Goal: Information Seeking & Learning: Find specific fact

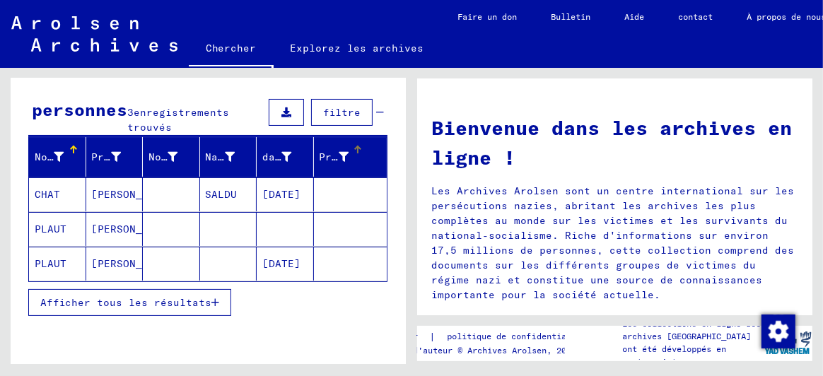
scroll to position [141, 0]
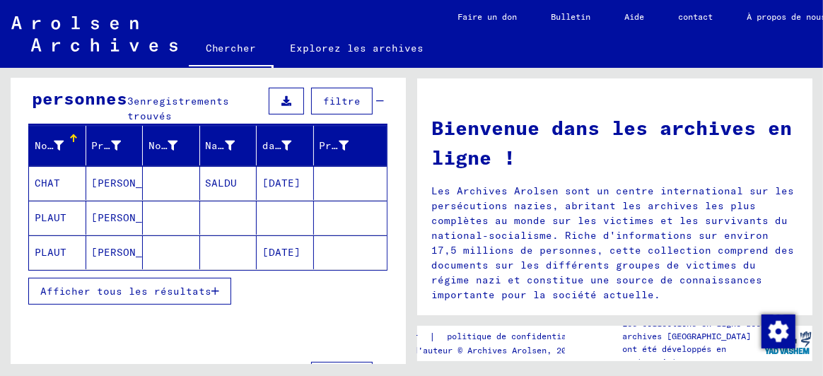
click at [147, 285] on font "Afficher tous les résultats" at bounding box center [125, 291] width 171 height 13
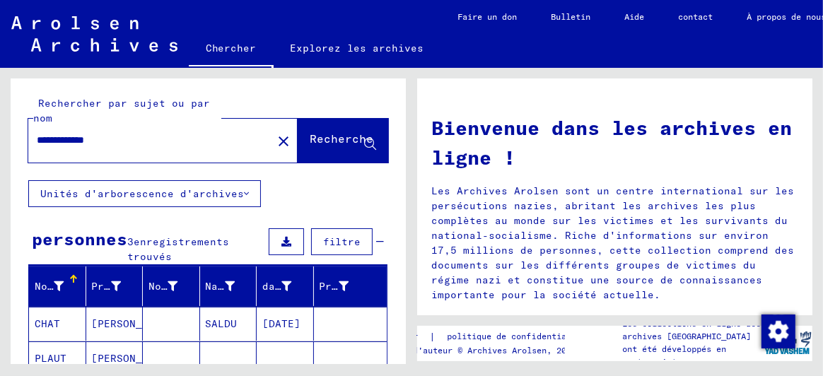
scroll to position [0, 0]
drag, startPoint x: 124, startPoint y: 143, endPoint x: 0, endPoint y: 136, distance: 124.7
click at [0, 136] on div "**********" at bounding box center [206, 216] width 412 height 296
type input "******"
click at [310, 134] on font "Recherche" at bounding box center [342, 139] width 64 height 14
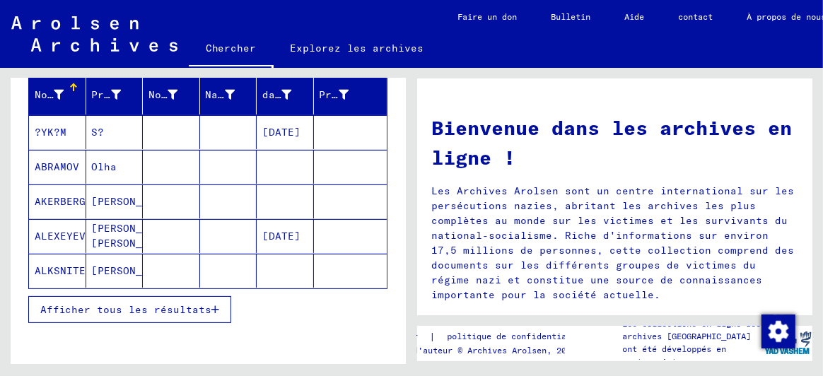
scroll to position [212, 0]
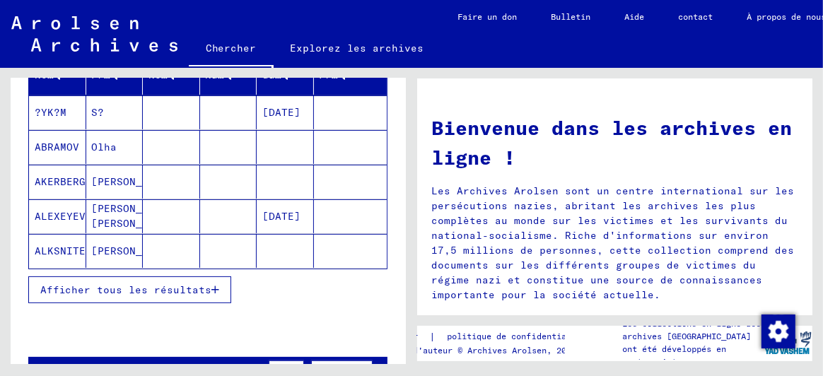
click at [151, 286] on font "Afficher tous les résultats" at bounding box center [125, 290] width 171 height 13
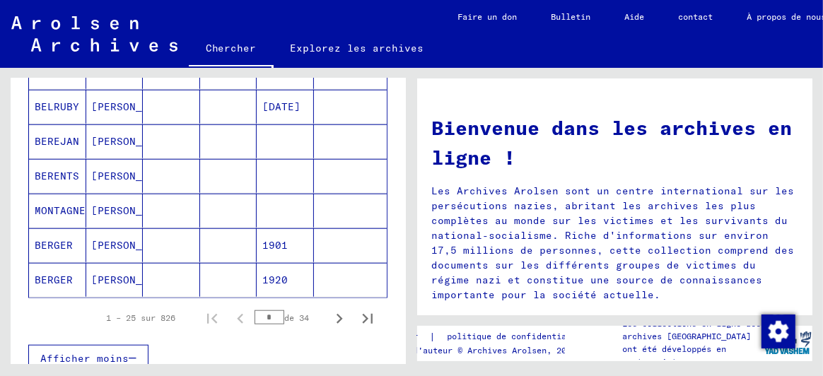
scroll to position [919, 0]
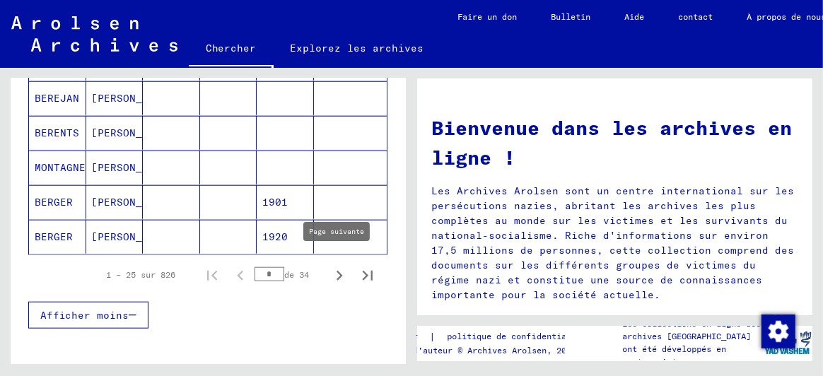
click at [330, 266] on icon "Page suivante" at bounding box center [340, 276] width 20 height 20
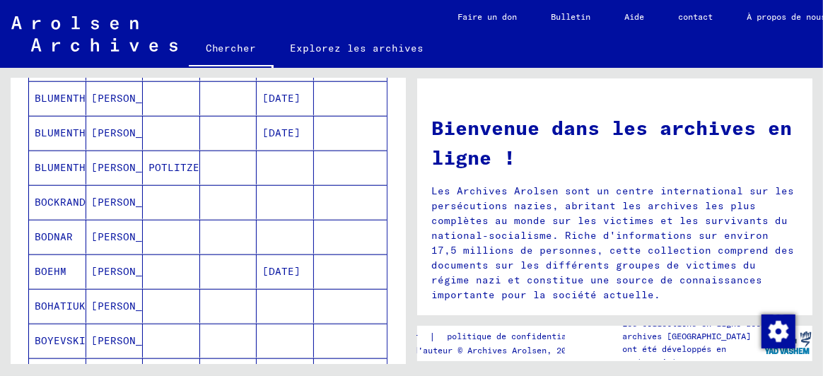
scroll to position [848, 0]
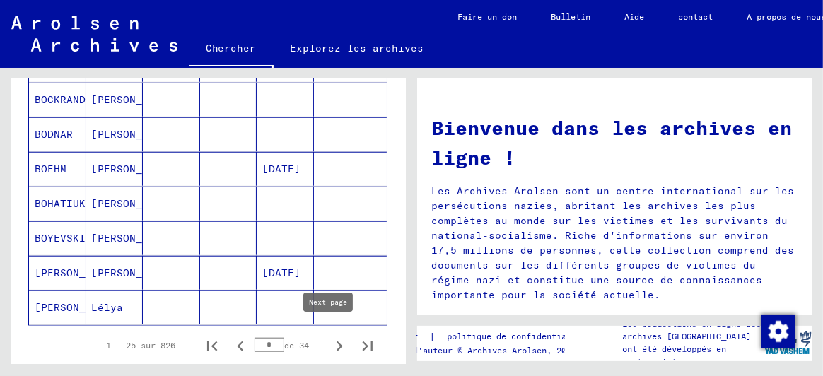
click at [330, 337] on icon "Page suivante" at bounding box center [340, 347] width 20 height 20
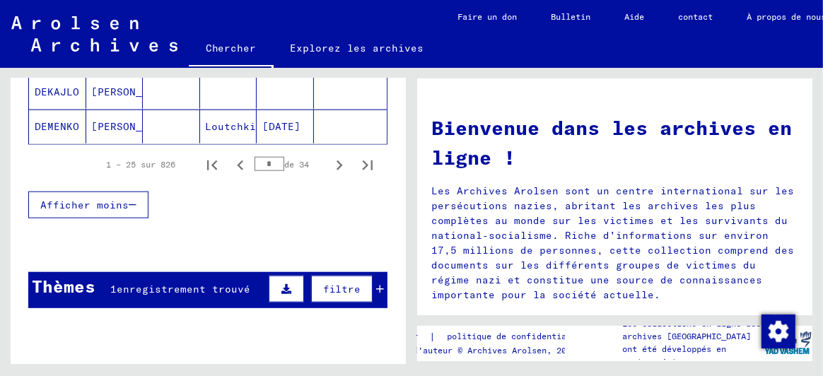
scroll to position [1060, 0]
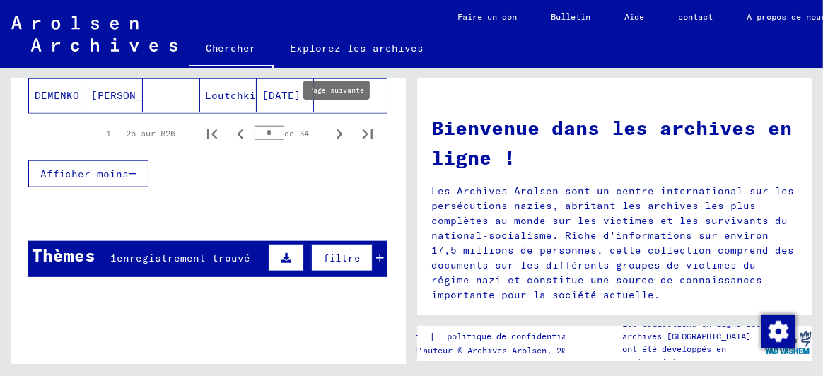
click at [337, 129] on icon "Page suivante" at bounding box center [340, 134] width 6 height 10
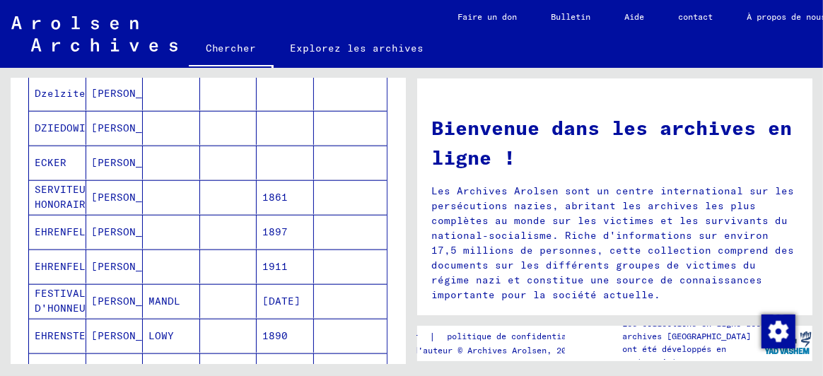
scroll to position [990, 0]
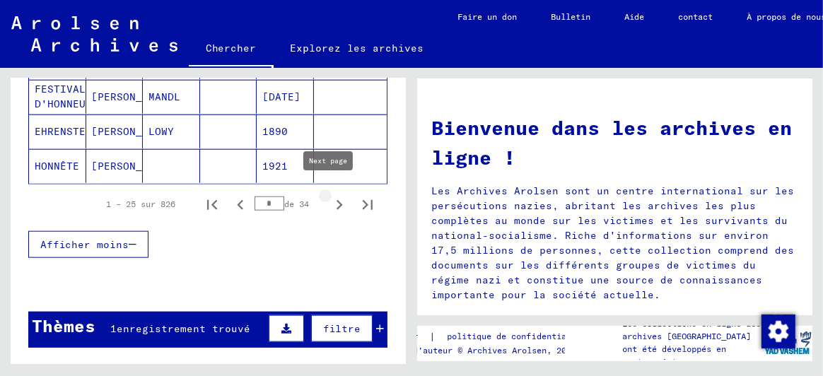
click at [337, 200] on icon "Page suivante" at bounding box center [340, 205] width 6 height 10
click at [330, 195] on icon "Page suivante" at bounding box center [340, 205] width 20 height 20
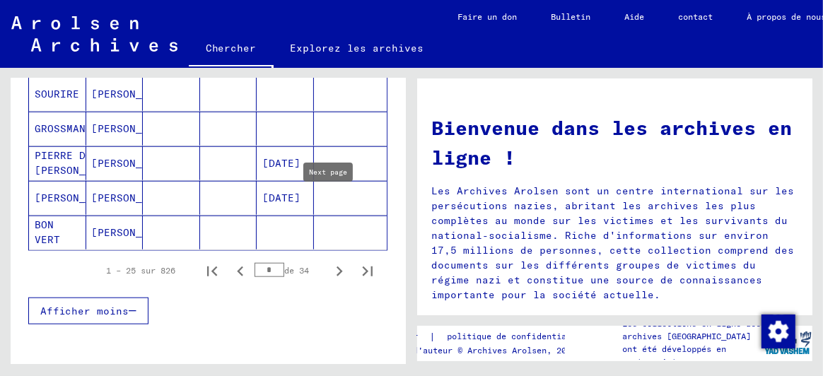
scroll to position [1082, 0]
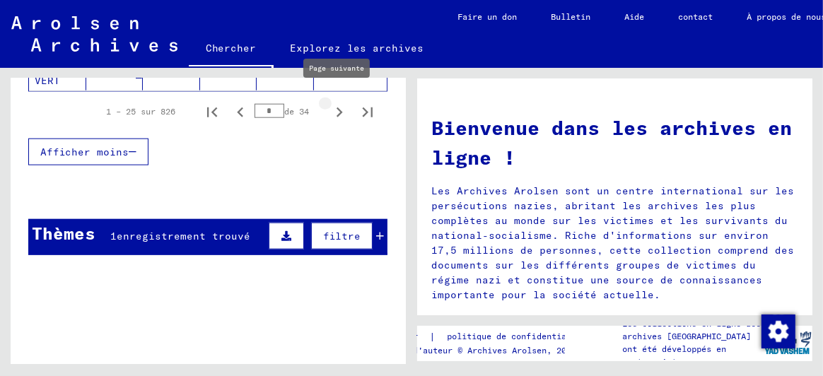
click at [332, 103] on icon "Page suivante" at bounding box center [340, 113] width 20 height 20
type input "*"
